Goal: Task Accomplishment & Management: Use online tool/utility

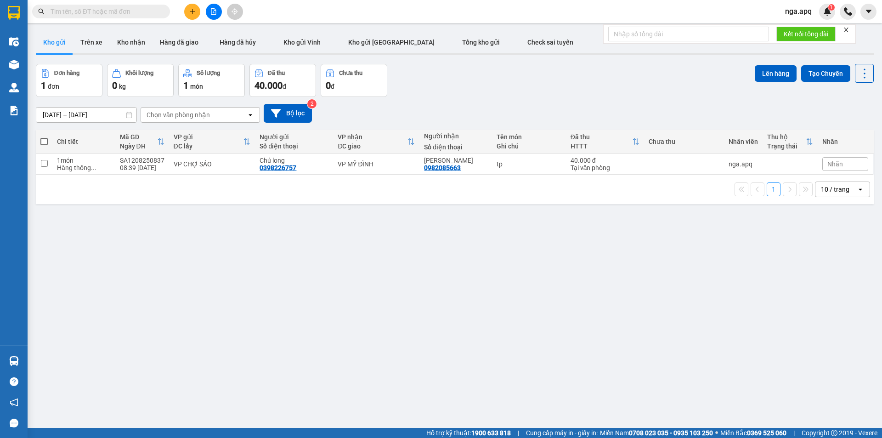
click at [40, 140] on span at bounding box center [43, 141] width 7 height 7
click at [44, 137] on input "checkbox" at bounding box center [44, 137] width 0 height 0
checkbox input "true"
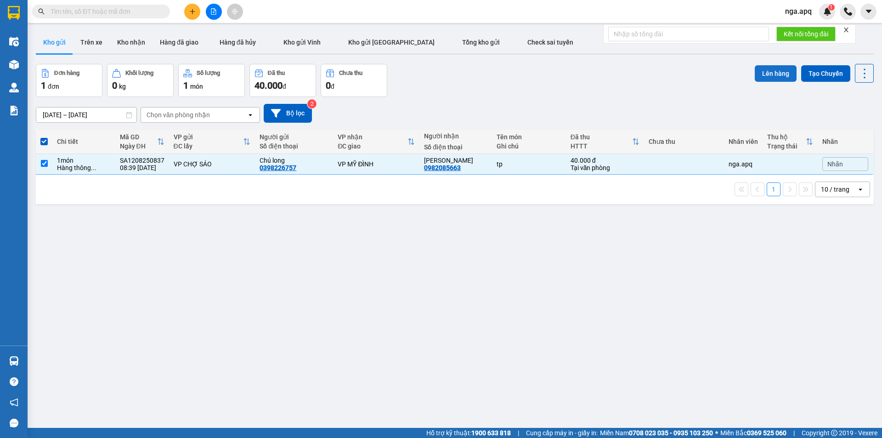
click at [765, 71] on button "Lên hàng" at bounding box center [776, 73] width 42 height 17
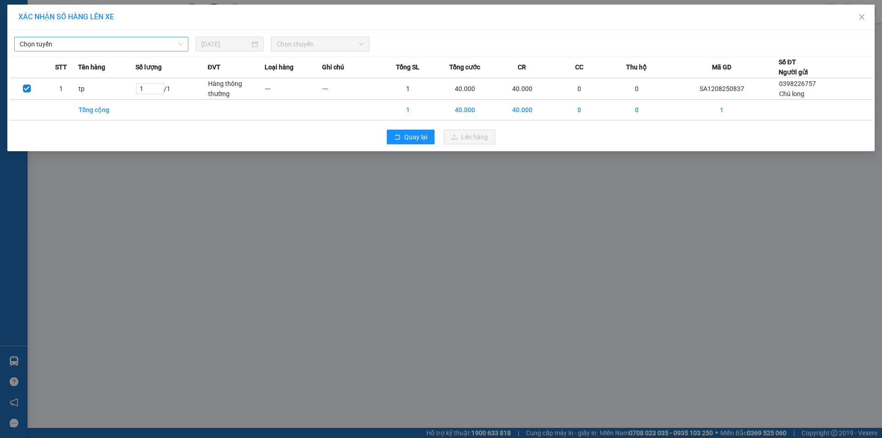
click at [31, 46] on span "Chọn tuyến" at bounding box center [101, 44] width 163 height 14
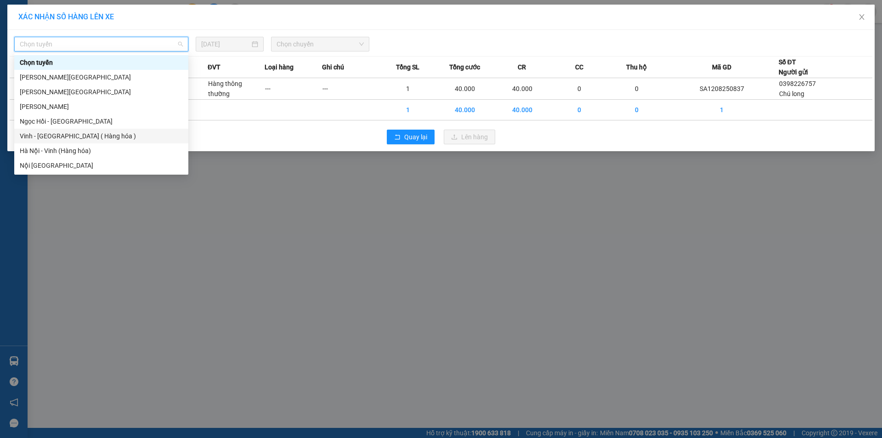
drag, startPoint x: 26, startPoint y: 136, endPoint x: 47, endPoint y: 132, distance: 21.4
click at [28, 136] on div "Vinh - [GEOGRAPHIC_DATA] ( Hàng hóa )" at bounding box center [101, 136] width 163 height 10
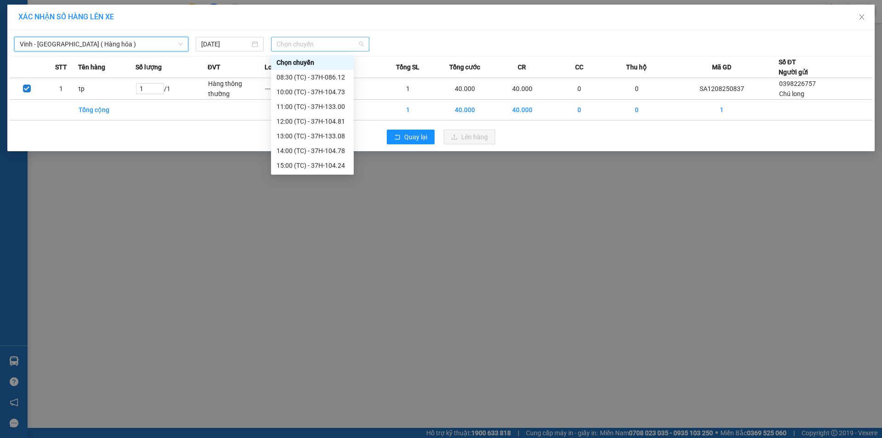
click at [304, 45] on span "Chọn chuyến" at bounding box center [320, 44] width 87 height 14
click at [303, 107] on div "11:00 (TC) - 37H-133.00" at bounding box center [313, 107] width 72 height 10
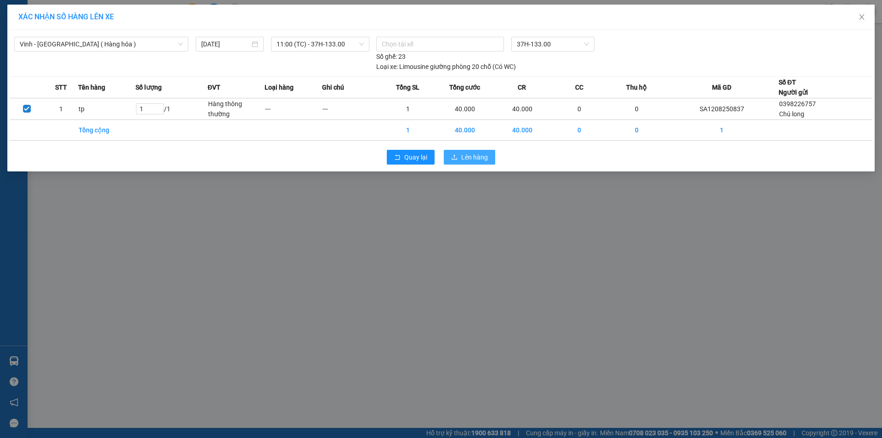
click at [478, 158] on span "Lên hàng" at bounding box center [474, 157] width 27 height 10
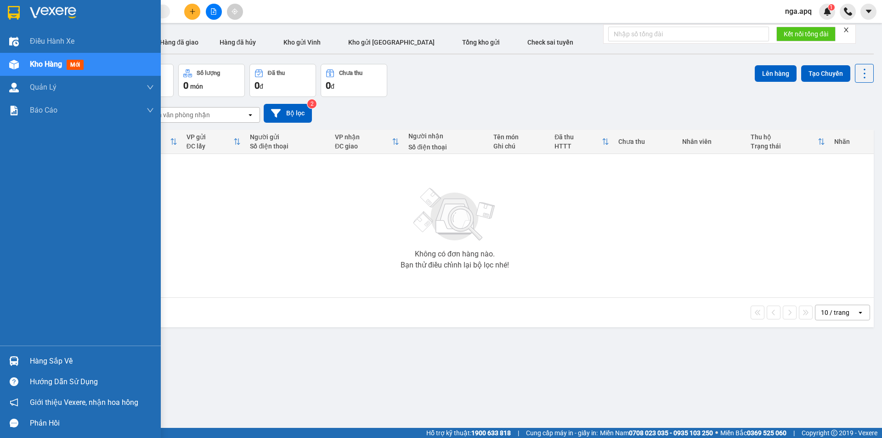
click at [20, 361] on div at bounding box center [14, 361] width 16 height 16
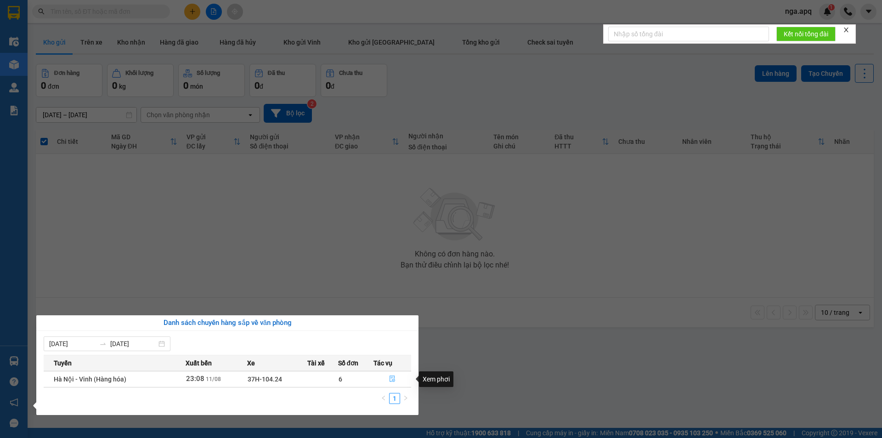
click at [394, 378] on icon "file-done" at bounding box center [392, 378] width 6 height 6
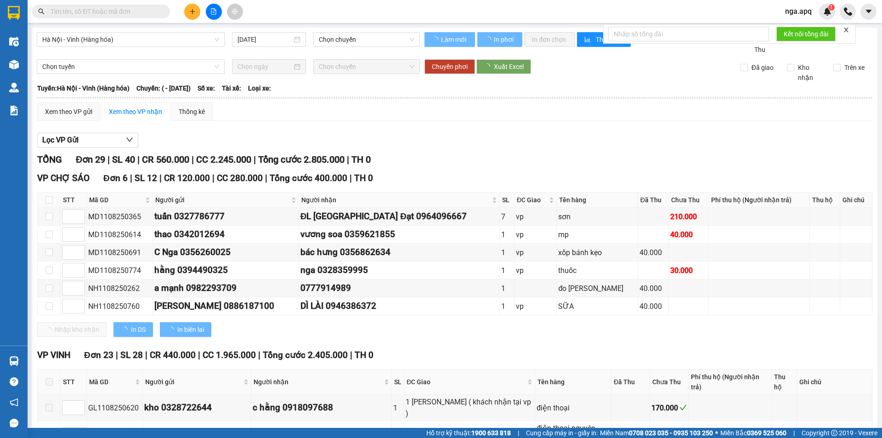
type input "[DATE]"
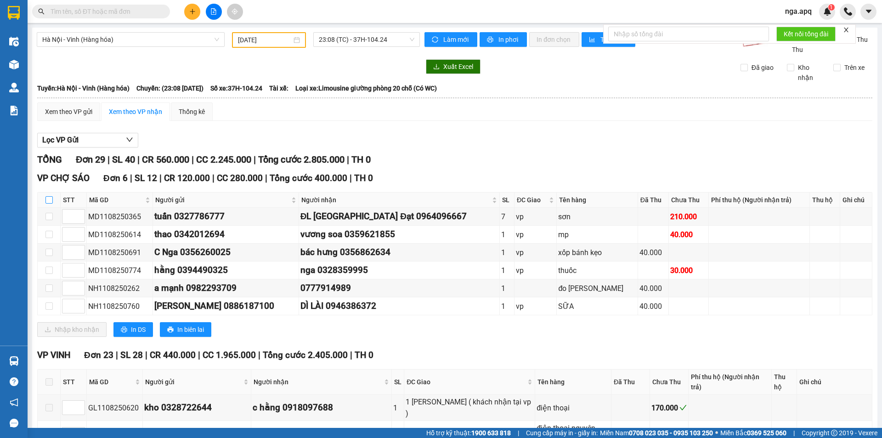
click at [51, 201] on input "checkbox" at bounding box center [48, 199] width 7 height 7
checkbox input "true"
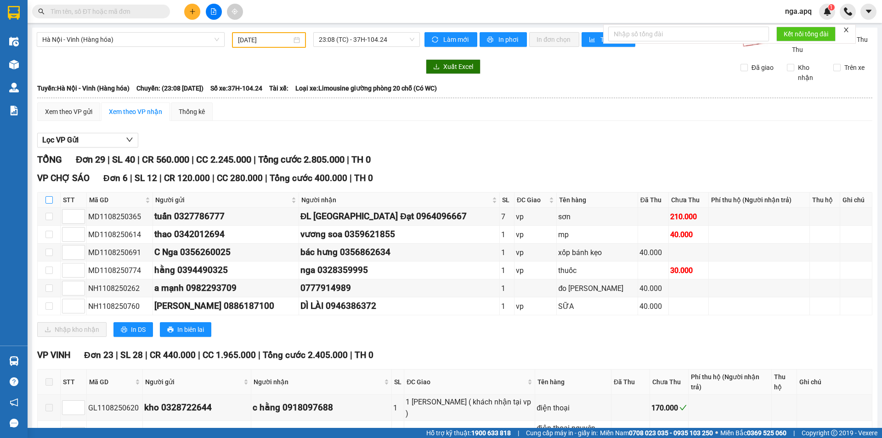
checkbox input "true"
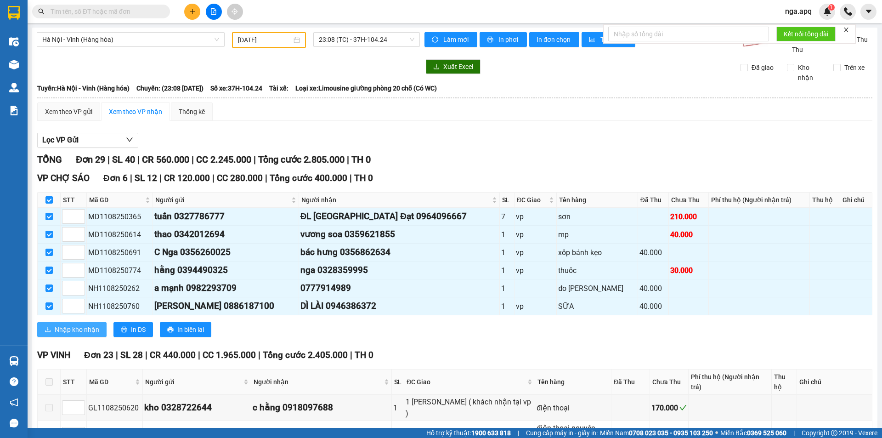
click at [67, 330] on span "Nhập kho nhận" at bounding box center [77, 329] width 45 height 10
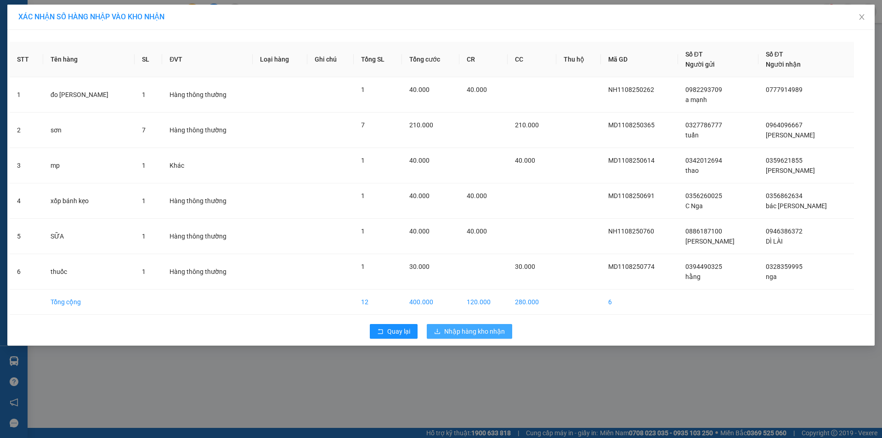
click at [470, 333] on span "Nhập hàng kho nhận" at bounding box center [474, 331] width 61 height 10
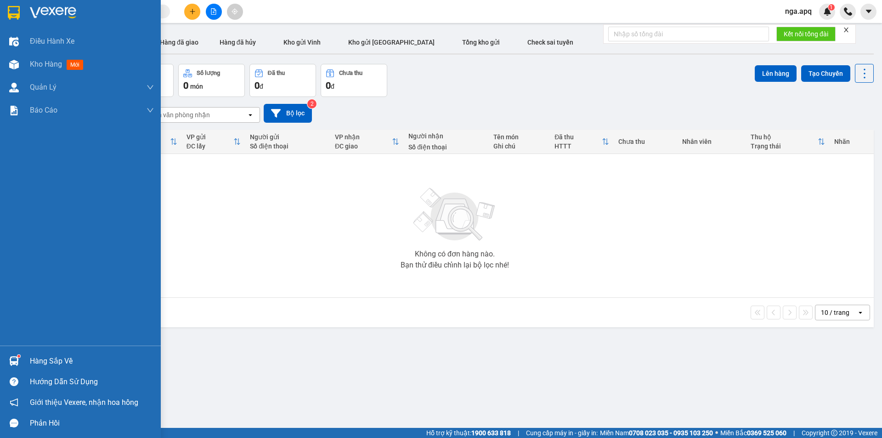
click at [16, 355] on div at bounding box center [14, 361] width 16 height 16
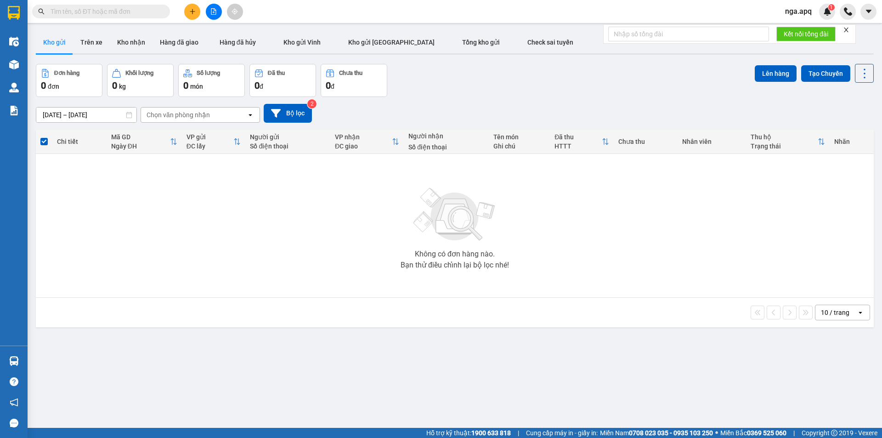
click at [865, 189] on section "Kết quả tìm kiếm ( 0 ) Bộ lọc No Data nga.apq 1 Điều hành xe Kho hàng mới Quản …" at bounding box center [441, 219] width 882 height 438
